Goal: Task Accomplishment & Management: Use online tool/utility

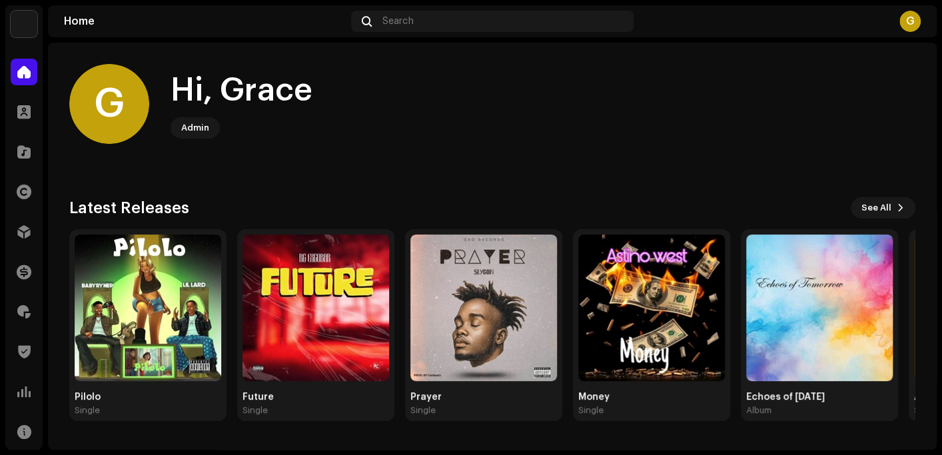
click at [688, 137] on div "G Hi, [PERSON_NAME]" at bounding box center [492, 104] width 846 height 80
click at [874, 148] on home-user "G Hi, [PERSON_NAME]" at bounding box center [492, 114] width 846 height 101
click at [874, 146] on home-user "G Hi, [PERSON_NAME]" at bounding box center [492, 114] width 846 height 101
click at [22, 314] on span at bounding box center [23, 311] width 13 height 11
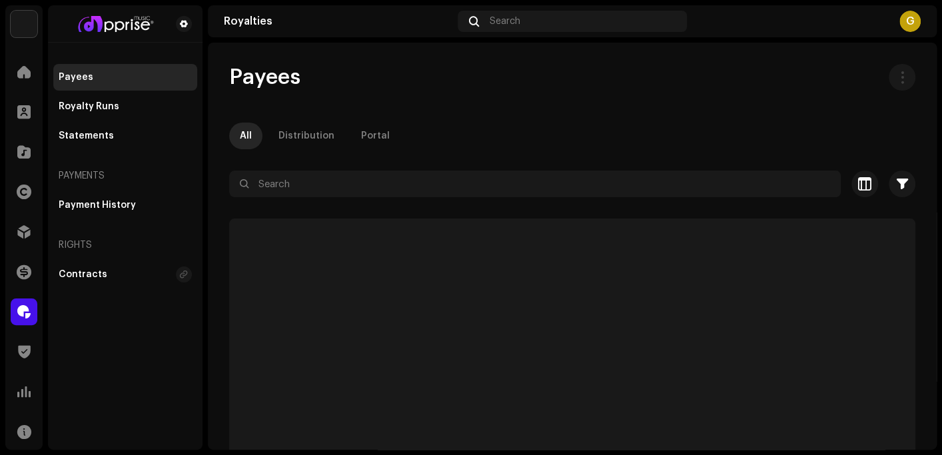
click at [284, 162] on div "Payees All Distribution Portal Selected 0 Select all Options Filters Status Act…" at bounding box center [572, 281] width 728 height 434
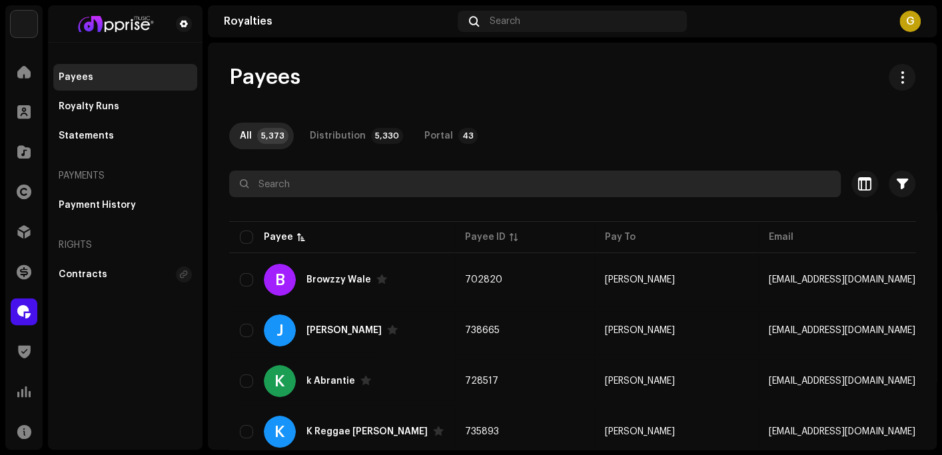
click at [286, 176] on input "text" at bounding box center [534, 183] width 611 height 27
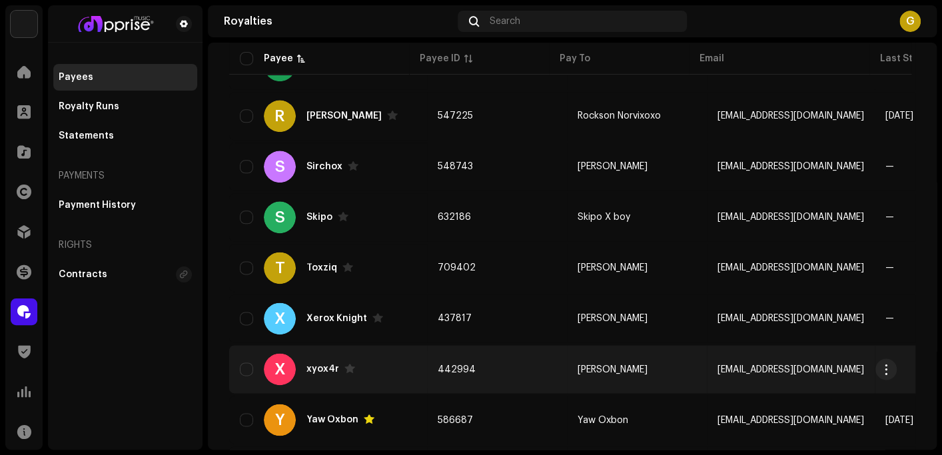
scroll to position [960, 0]
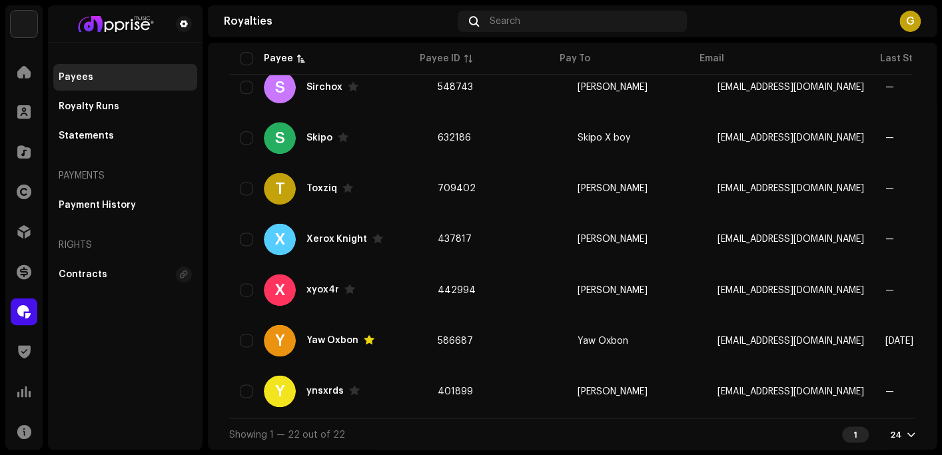
type input "ox"
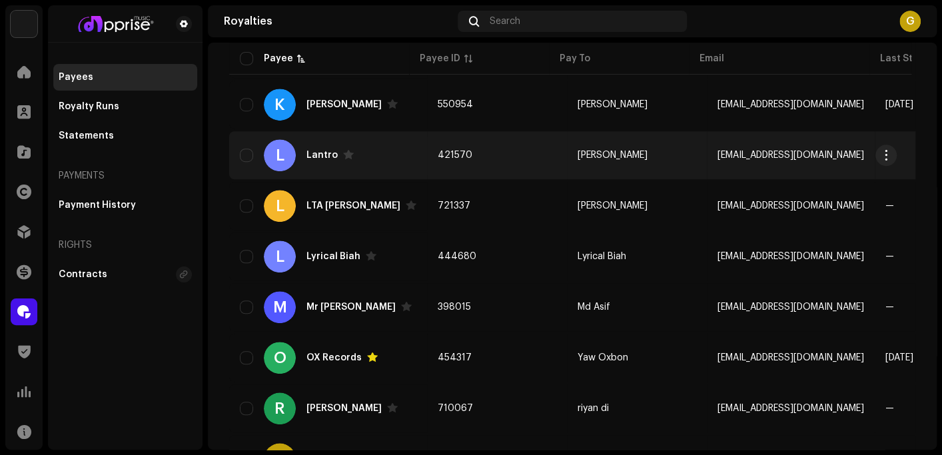
scroll to position [599, 0]
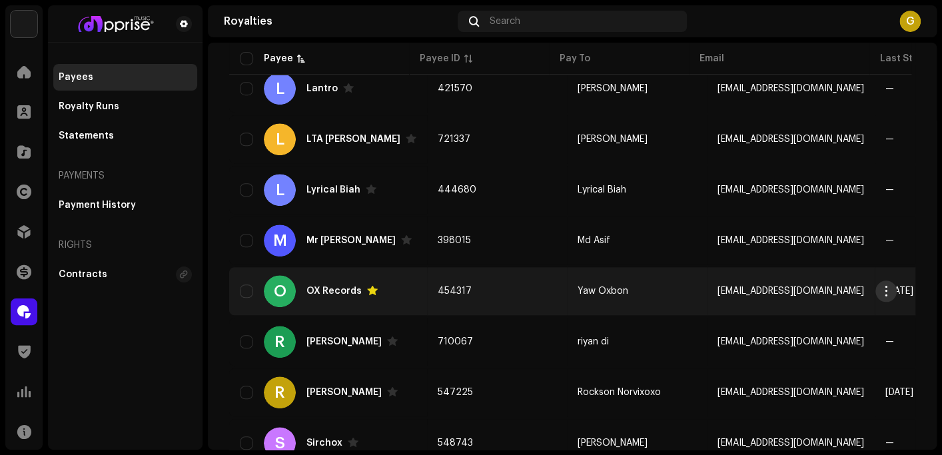
click at [888, 288] on span "button" at bounding box center [886, 291] width 10 height 11
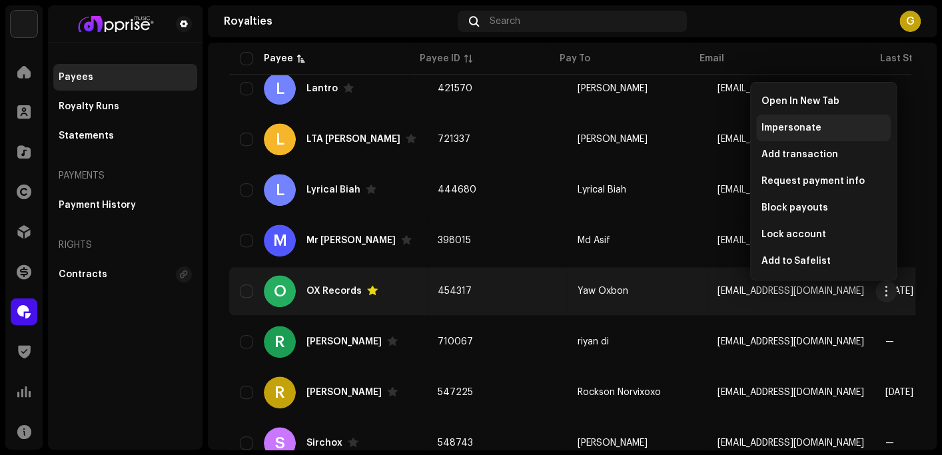
click at [776, 127] on span "Impersonate" at bounding box center [791, 128] width 60 height 11
